Goal: Check status: Check status

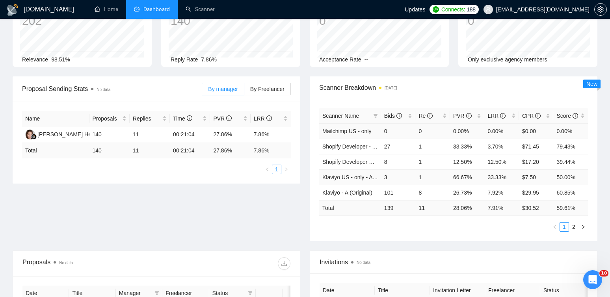
scroll to position [77, 0]
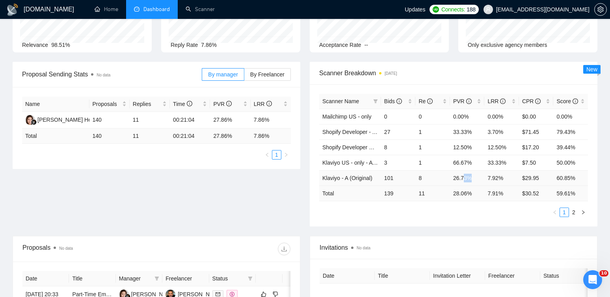
drag, startPoint x: 466, startPoint y: 180, endPoint x: 487, endPoint y: 178, distance: 21.0
click at [488, 178] on tr "Klaviyo - A (Original) 101 8 26.73% 7.92% $29.95 60.85%" at bounding box center [453, 177] width 269 height 15
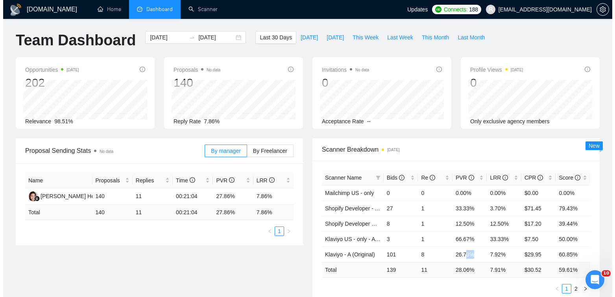
scroll to position [0, 0]
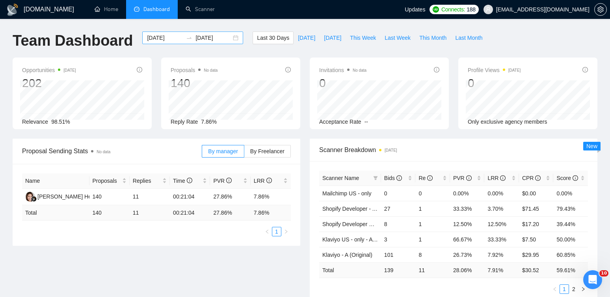
click at [232, 35] on div "2025-07-09 2025-08-08" at bounding box center [192, 38] width 101 height 13
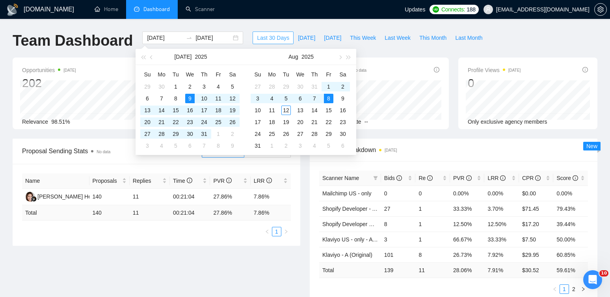
click at [277, 37] on span "Last 30 Days" at bounding box center [273, 37] width 32 height 9
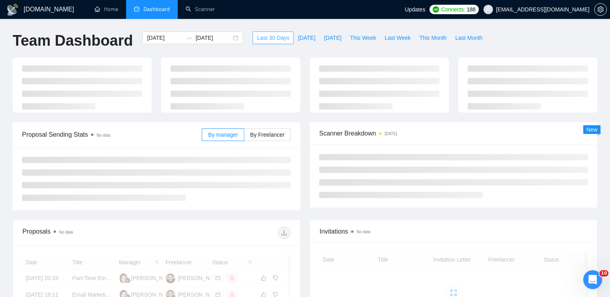
type input "2025-07-13"
type input "2025-08-12"
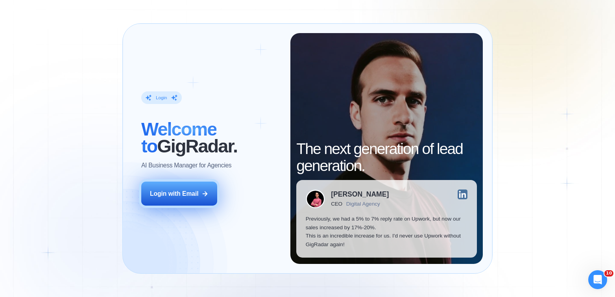
click at [197, 189] on div "Login with Email" at bounding box center [174, 193] width 49 height 8
